Goal: Transaction & Acquisition: Purchase product/service

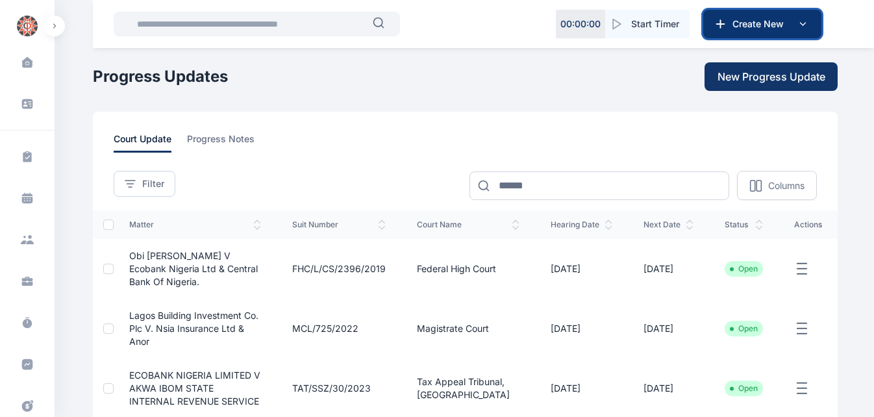
click at [743, 17] on button "Create New" at bounding box center [763, 24] width 118 height 29
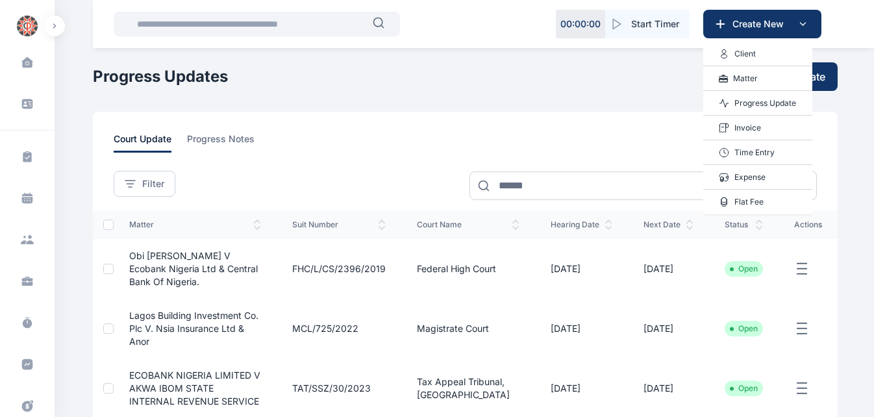
click at [761, 131] on p "Invoice" at bounding box center [748, 127] width 27 height 13
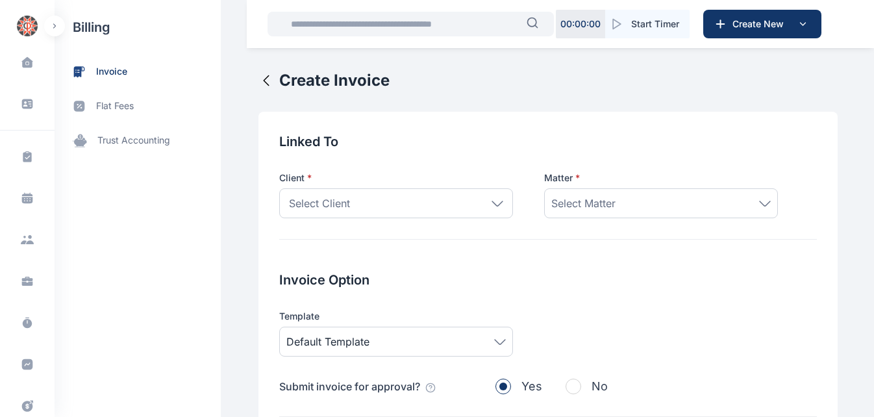
click at [434, 196] on div "Select Client" at bounding box center [396, 203] width 234 height 30
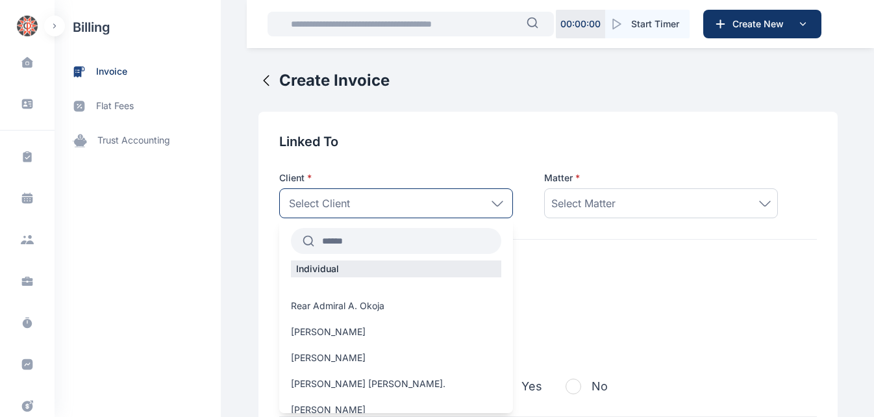
click at [370, 240] on input "text" at bounding box center [407, 240] width 187 height 23
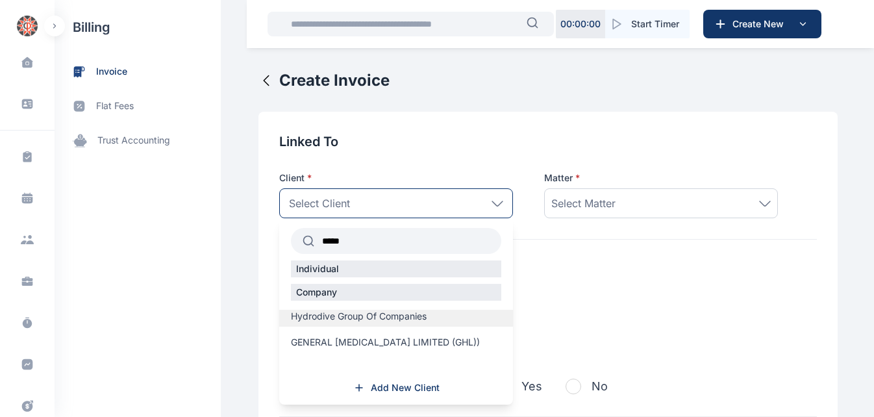
type input "*****"
click at [384, 320] on span "Hydrodive Group Of Companies" at bounding box center [359, 316] width 136 height 13
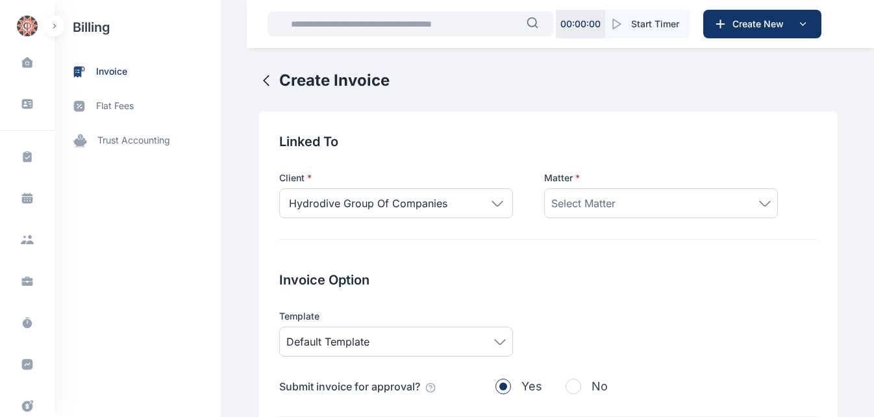
click at [620, 207] on div "Select Matter" at bounding box center [662, 204] width 220 height 16
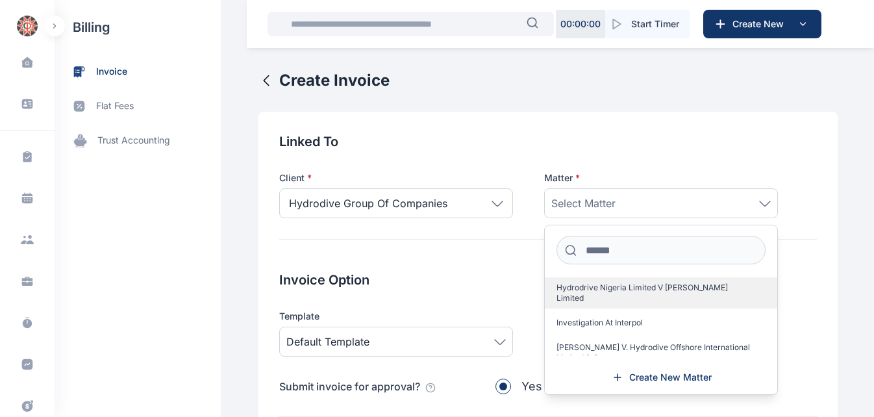
click at [592, 285] on span "Hydrodrive Nigeria Limited V [PERSON_NAME] Limited" at bounding box center [656, 293] width 199 height 21
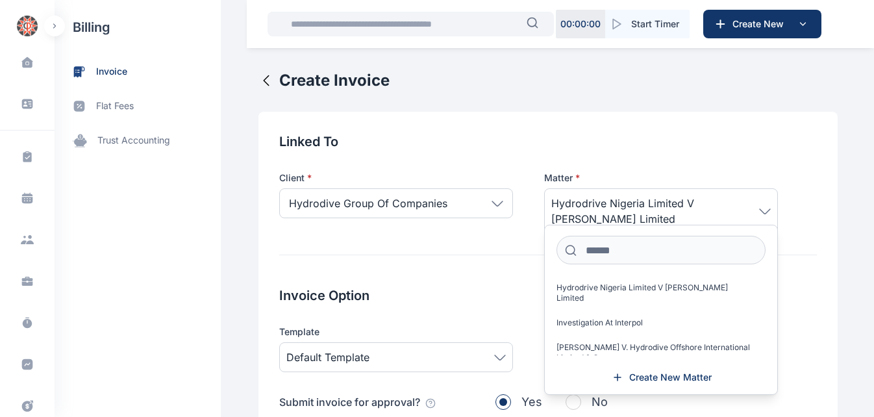
click at [449, 308] on div "Invoice Option Template Default Template Submit invoice for approval? Yes No" at bounding box center [548, 360] width 538 height 146
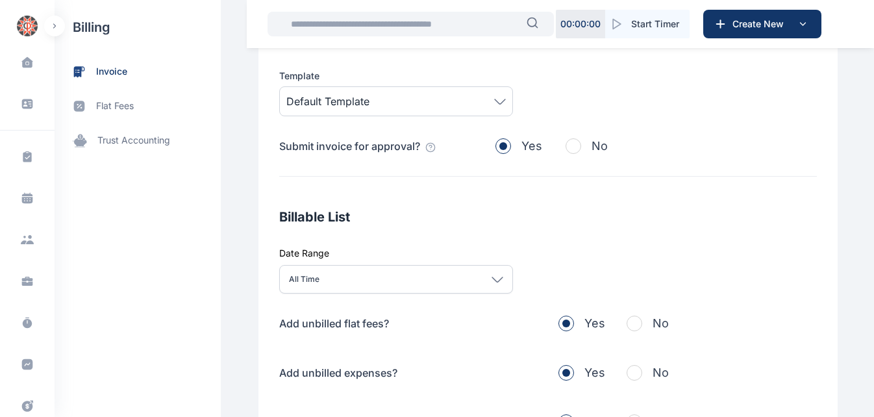
scroll to position [258, 0]
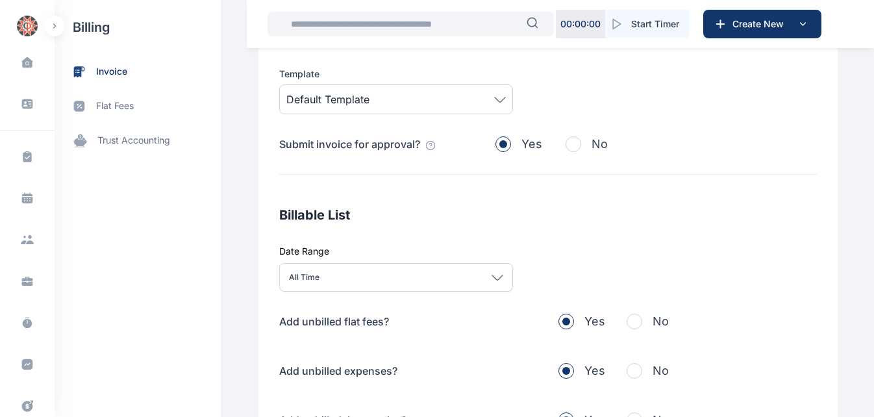
click at [627, 323] on span "button" at bounding box center [635, 322] width 16 height 16
click at [633, 369] on span "button" at bounding box center [635, 371] width 16 height 16
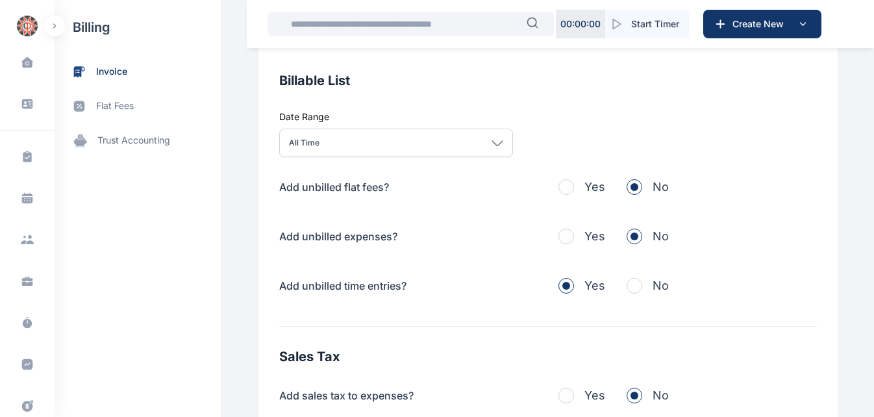
scroll to position [405, 0]
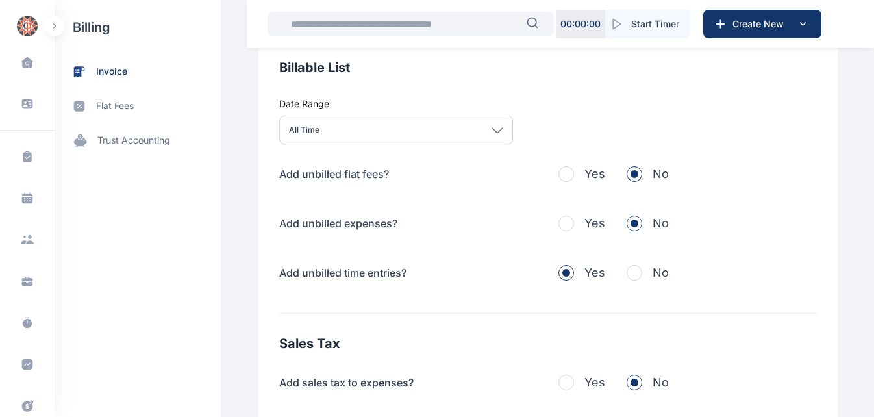
click at [628, 271] on span "button" at bounding box center [635, 273] width 16 height 16
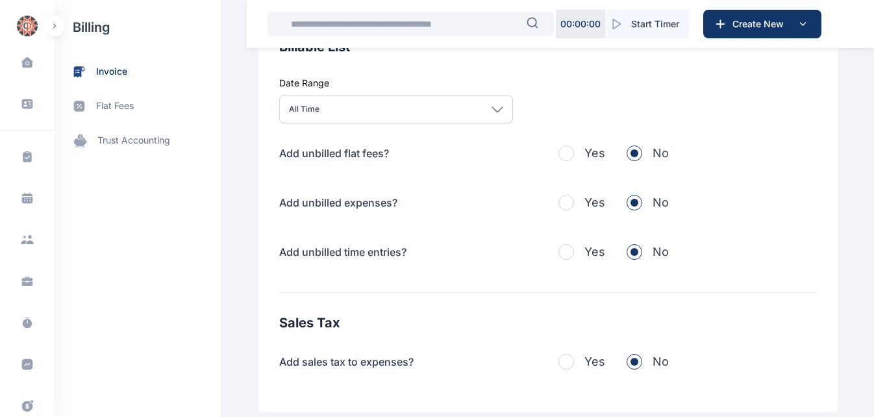
scroll to position [513, 0]
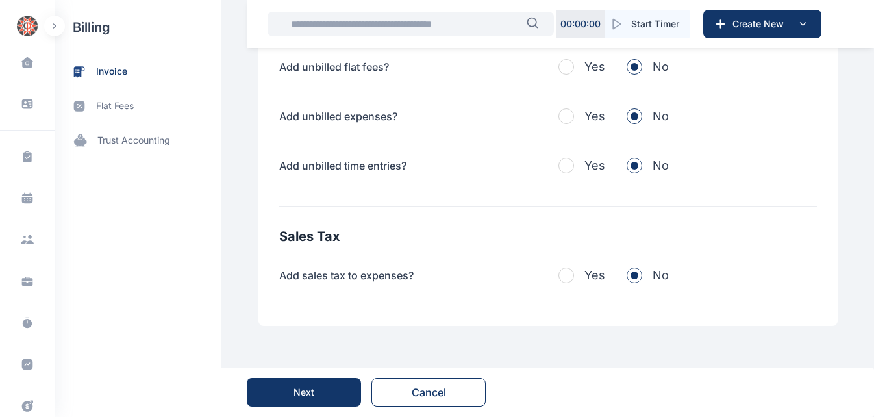
click at [293, 398] on button "Next" at bounding box center [304, 392] width 114 height 29
